Goal: Learn about a topic

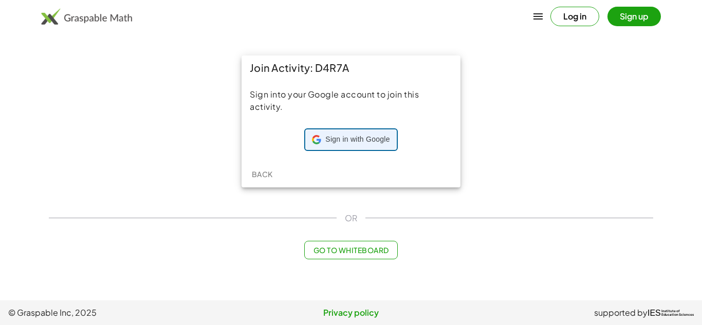
click at [370, 135] on span "Sign in with Google" at bounding box center [357, 140] width 64 height 10
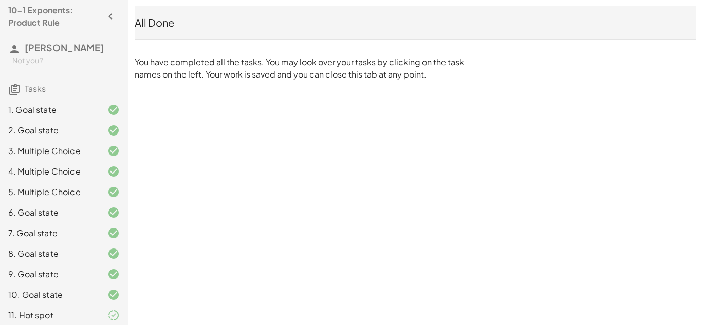
scroll to position [25, 0]
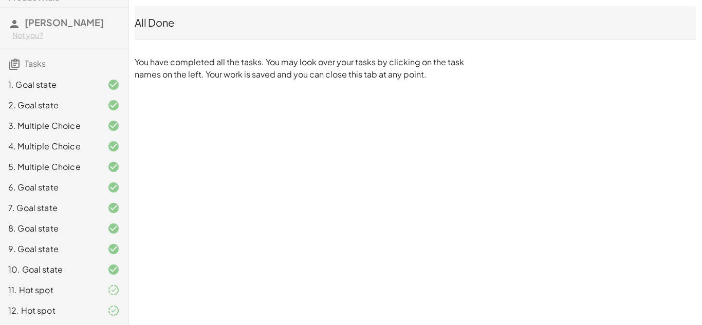
click at [85, 269] on div "10. Goal state" at bounding box center [49, 270] width 83 height 12
click at [88, 302] on div "12. Hot spot" at bounding box center [64, 311] width 128 height 21
